Goal: Task Accomplishment & Management: Manage account settings

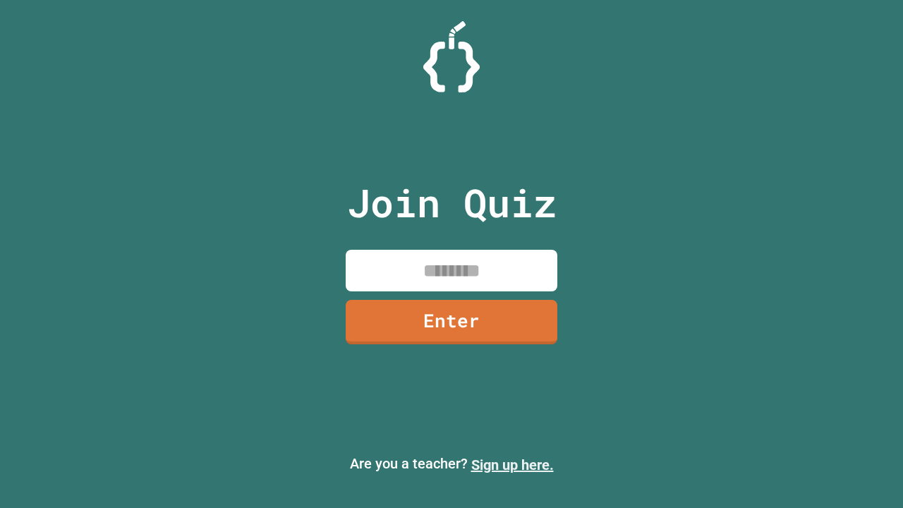
click at [512, 465] on link "Sign up here." at bounding box center [512, 465] width 83 height 17
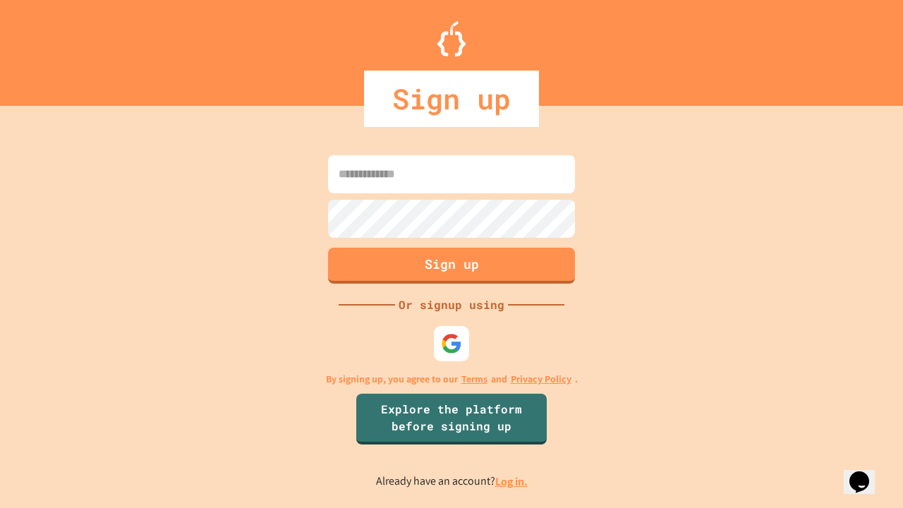
click at [512, 481] on link "Log in." at bounding box center [511, 481] width 32 height 15
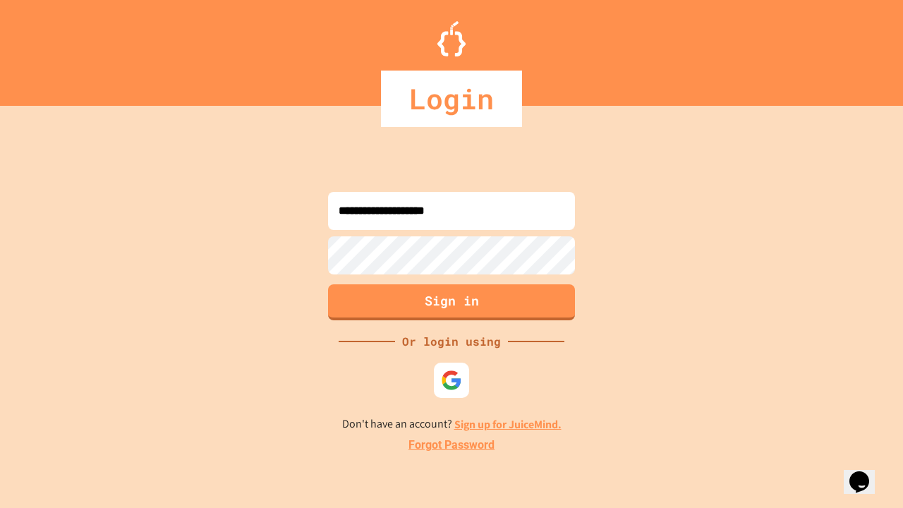
type input "**********"
